Goal: Find specific page/section: Find specific page/section

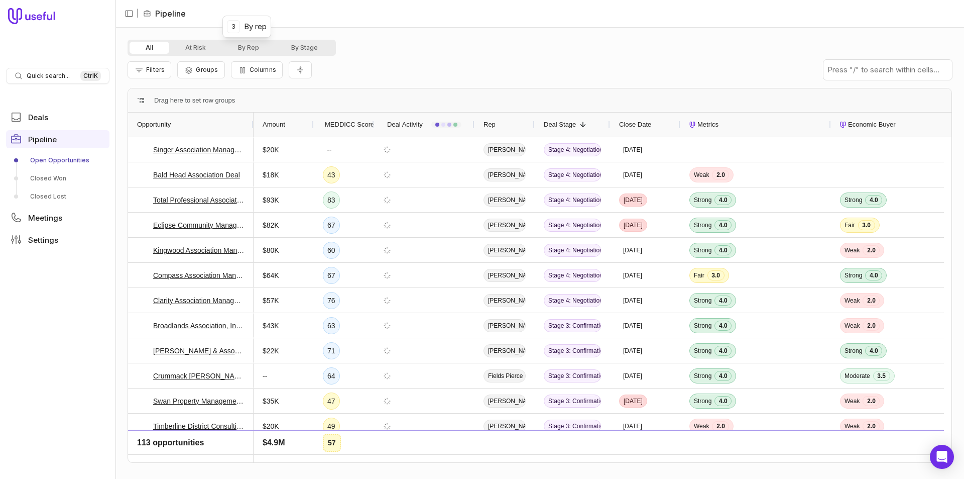
click at [252, 49] on button "By Rep" at bounding box center [248, 48] width 53 height 12
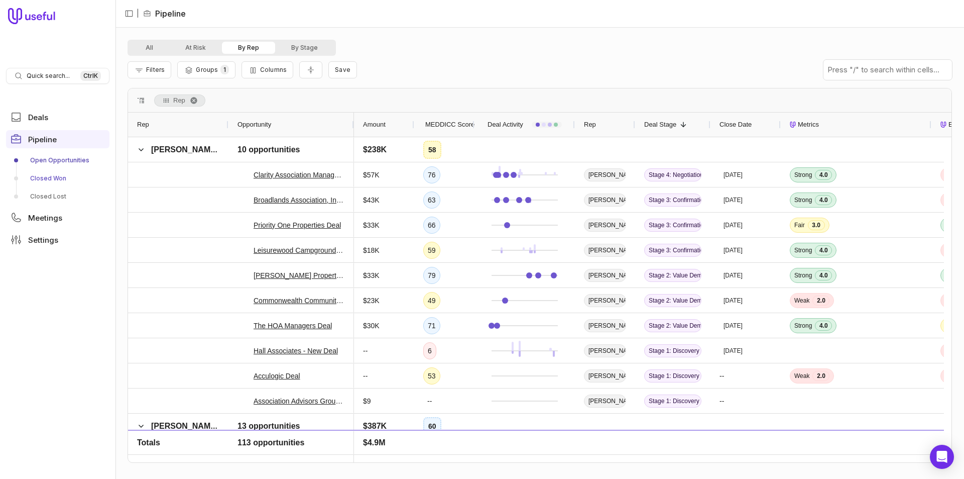
click at [65, 179] on link "Closed Won" at bounding box center [57, 178] width 103 height 16
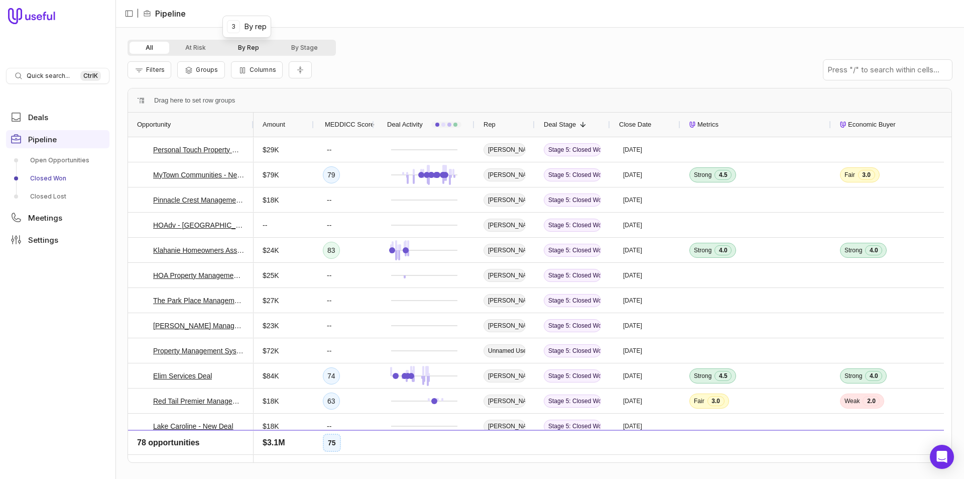
click at [251, 49] on button "By Rep" at bounding box center [248, 48] width 53 height 12
